Goal: Transaction & Acquisition: Purchase product/service

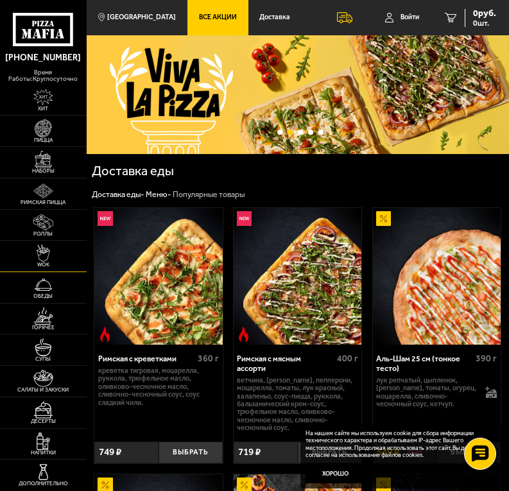
click at [42, 245] on img at bounding box center [43, 252] width 21 height 17
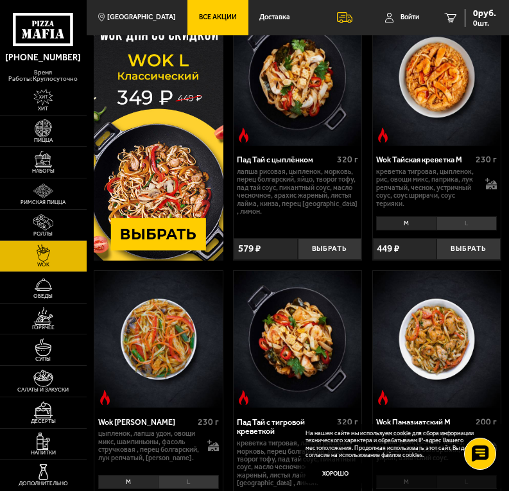
scroll to position [64, 0]
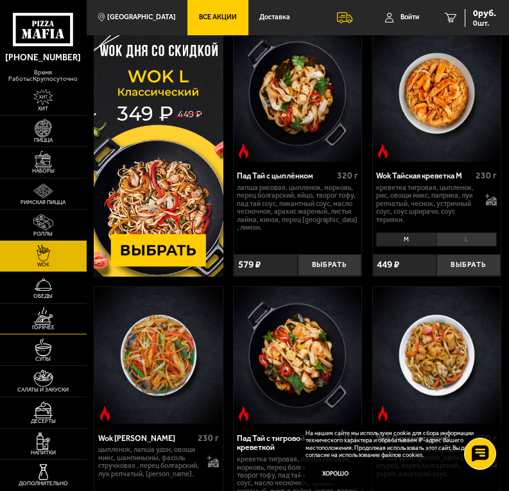
click at [47, 320] on img at bounding box center [43, 315] width 21 height 17
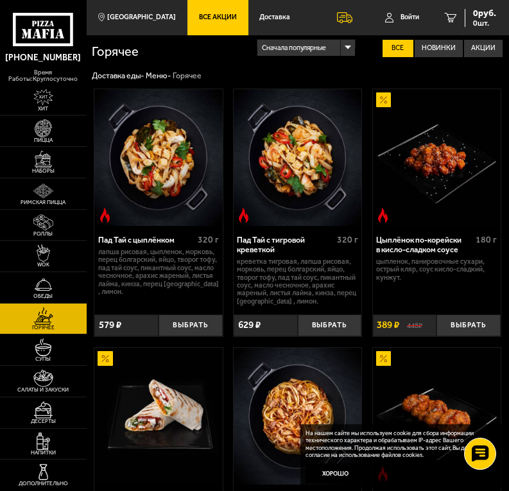
scroll to position [192, 0]
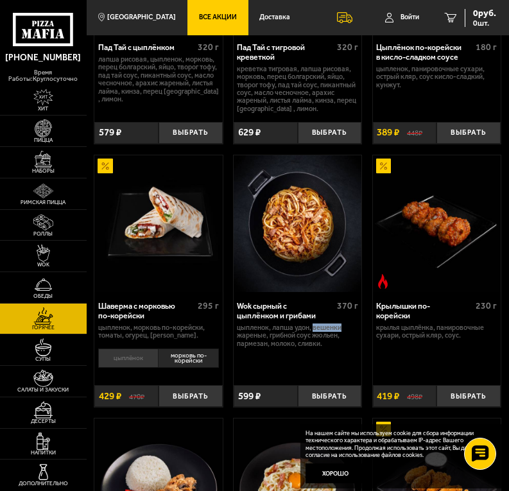
drag, startPoint x: 314, startPoint y: 327, endPoint x: 341, endPoint y: 328, distance: 26.3
click at [341, 328] on p "цыпленок, лапша удон, вешенки жареные, грибной соус Жюльен, пармезан, молоко, с…" at bounding box center [297, 336] width 121 height 24
drag, startPoint x: 277, startPoint y: 348, endPoint x: 289, endPoint y: 348, distance: 12.2
click at [289, 348] on p "цыпленок, лапша удон, вешенки жареные, грибной соус Жюльен, пармезан, молоко, с…" at bounding box center [297, 336] width 121 height 24
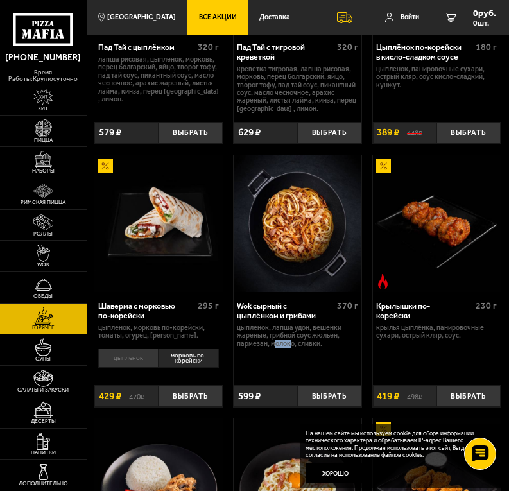
click at [289, 348] on p "цыпленок, лапша удон, вешенки жареные, грибной соус Жюльен, пармезан, молоко, с…" at bounding box center [297, 336] width 121 height 24
drag, startPoint x: 304, startPoint y: 341, endPoint x: 314, endPoint y: 340, distance: 9.6
click at [314, 340] on p "цыпленок, лапша удон, вешенки жареные, грибной соус Жюльен, пармезан, молоко, с…" at bounding box center [297, 336] width 121 height 24
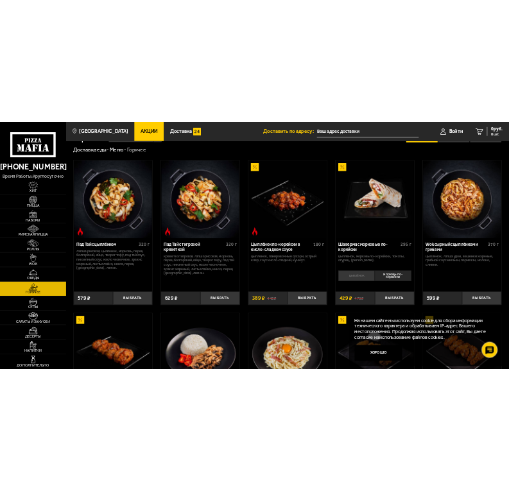
scroll to position [0, 0]
